Goal: Task Accomplishment & Management: Complete application form

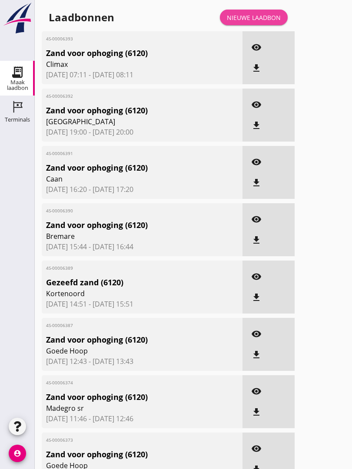
click at [263, 22] on div "Nieuwe laadbon" at bounding box center [254, 17] width 54 height 9
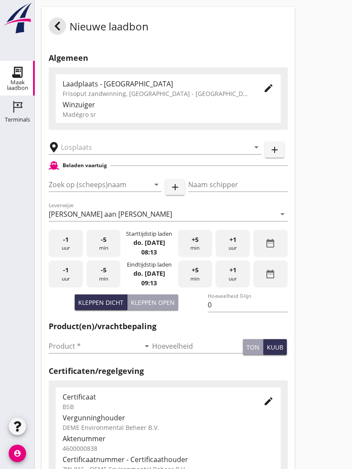
click at [118, 154] on input "text" at bounding box center [149, 147] width 176 height 14
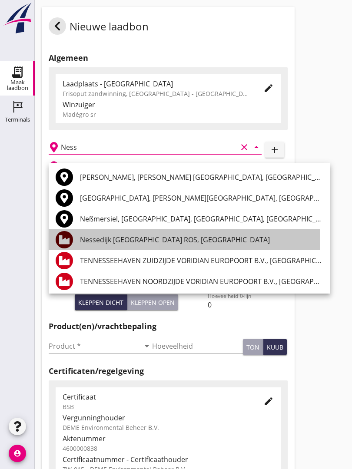
click at [194, 234] on div "Nessedijk [GEOGRAPHIC_DATA] ROS, [GEOGRAPHIC_DATA]" at bounding box center [201, 239] width 243 height 10
type input "Nessedijk [GEOGRAPHIC_DATA] ROS, [GEOGRAPHIC_DATA]"
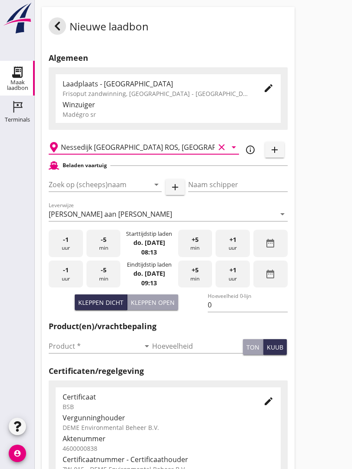
click at [108, 191] on input "Zoek op (scheeps)naam" at bounding box center [93, 185] width 89 height 14
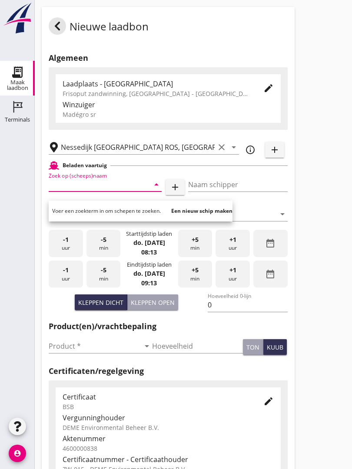
click at [88, 191] on input "Zoek op (scheeps)naam" at bounding box center [93, 185] width 89 height 14
click at [80, 191] on input "Zoek op (scheeps)naam" at bounding box center [93, 185] width 89 height 14
click at [108, 191] on input "Zoek op (scheeps)naam" at bounding box center [93, 185] width 89 height 14
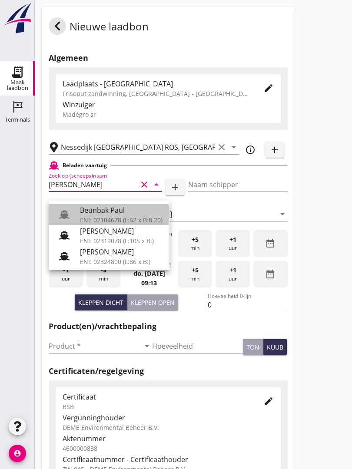
click at [121, 213] on div "Beunbak Paul" at bounding box center [121, 210] width 82 height 10
type input "Beunbak Paul"
type input "[PERSON_NAME]"
type input "576"
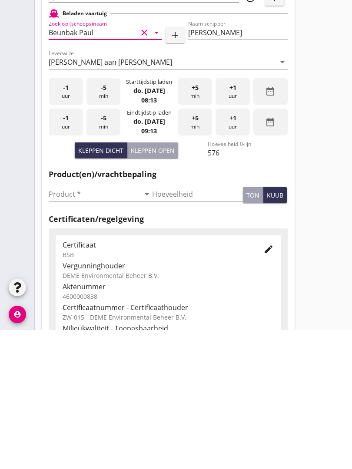
scroll to position [14, 0]
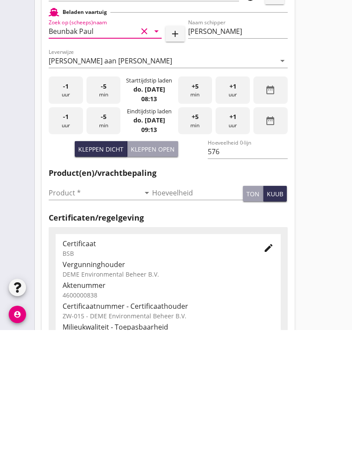
click at [75, 325] on input "Product *" at bounding box center [94, 332] width 91 height 14
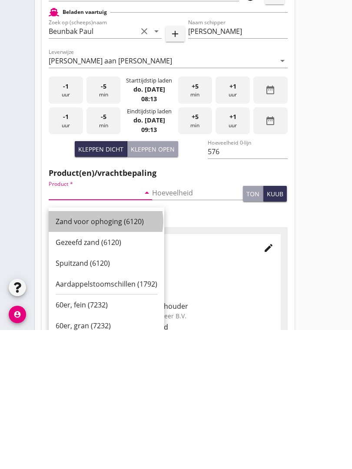
click at [112, 355] on div "Zand voor ophoging (6120)" at bounding box center [107, 360] width 102 height 10
type input "Zand voor ophoging (6120)"
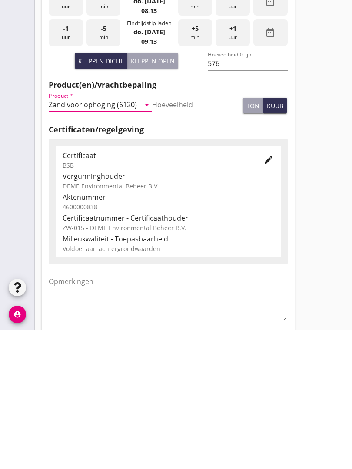
scroll to position [152, 0]
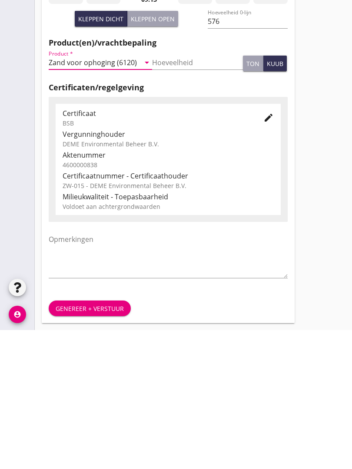
click at [105, 439] on button "Genereer + verstuur" at bounding box center [90, 447] width 82 height 16
